Goal: Task Accomplishment & Management: Manage account settings

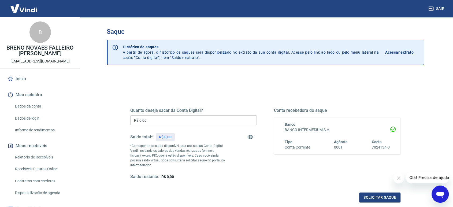
click at [217, 120] on input "R$ 0,00" at bounding box center [193, 120] width 126 height 10
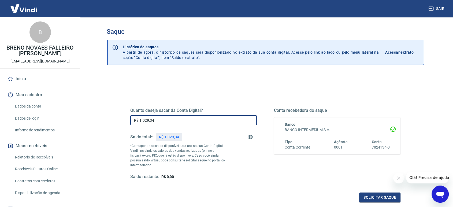
type input "R$ 1.029,34"
click at [376, 195] on button "Solicitar saque" at bounding box center [379, 197] width 41 height 10
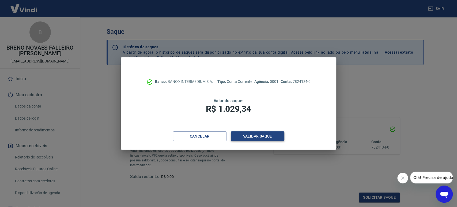
click at [269, 133] on button "Validar saque" at bounding box center [258, 136] width 54 height 10
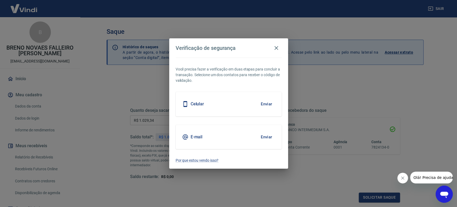
click at [266, 103] on button "Enviar" at bounding box center [266, 103] width 17 height 11
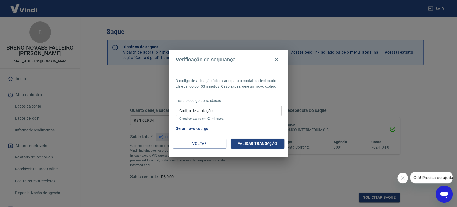
click at [216, 113] on input "Código de validação" at bounding box center [229, 111] width 106 height 10
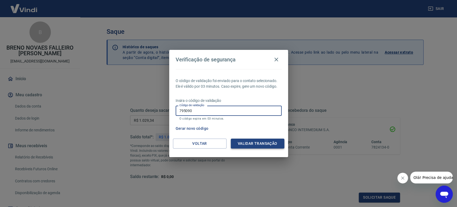
type input "795090"
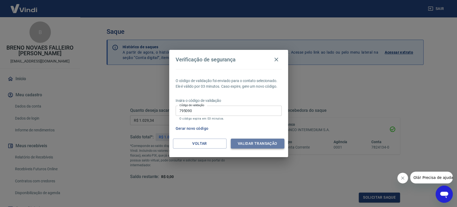
click at [266, 144] on button "Validar transação" at bounding box center [258, 144] width 54 height 10
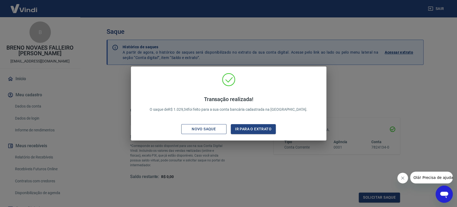
click at [206, 127] on div "Novo saque" at bounding box center [203, 129] width 37 height 7
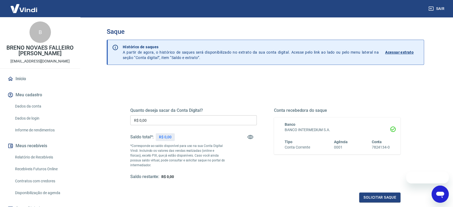
click at [294, 135] on div "Banco BANCO INTERMEDIUM S.A. Tipo Conta Corrente Agência 0001 Conta 7824134-0" at bounding box center [333, 136] width 111 height 28
click at [275, 101] on div "Quanto deseja sacar da Conta Digital? R$ 0,00 ​ Saldo total*: R$ 0,00 *Correspo…" at bounding box center [265, 148] width 270 height 107
